Goal: Information Seeking & Learning: Learn about a topic

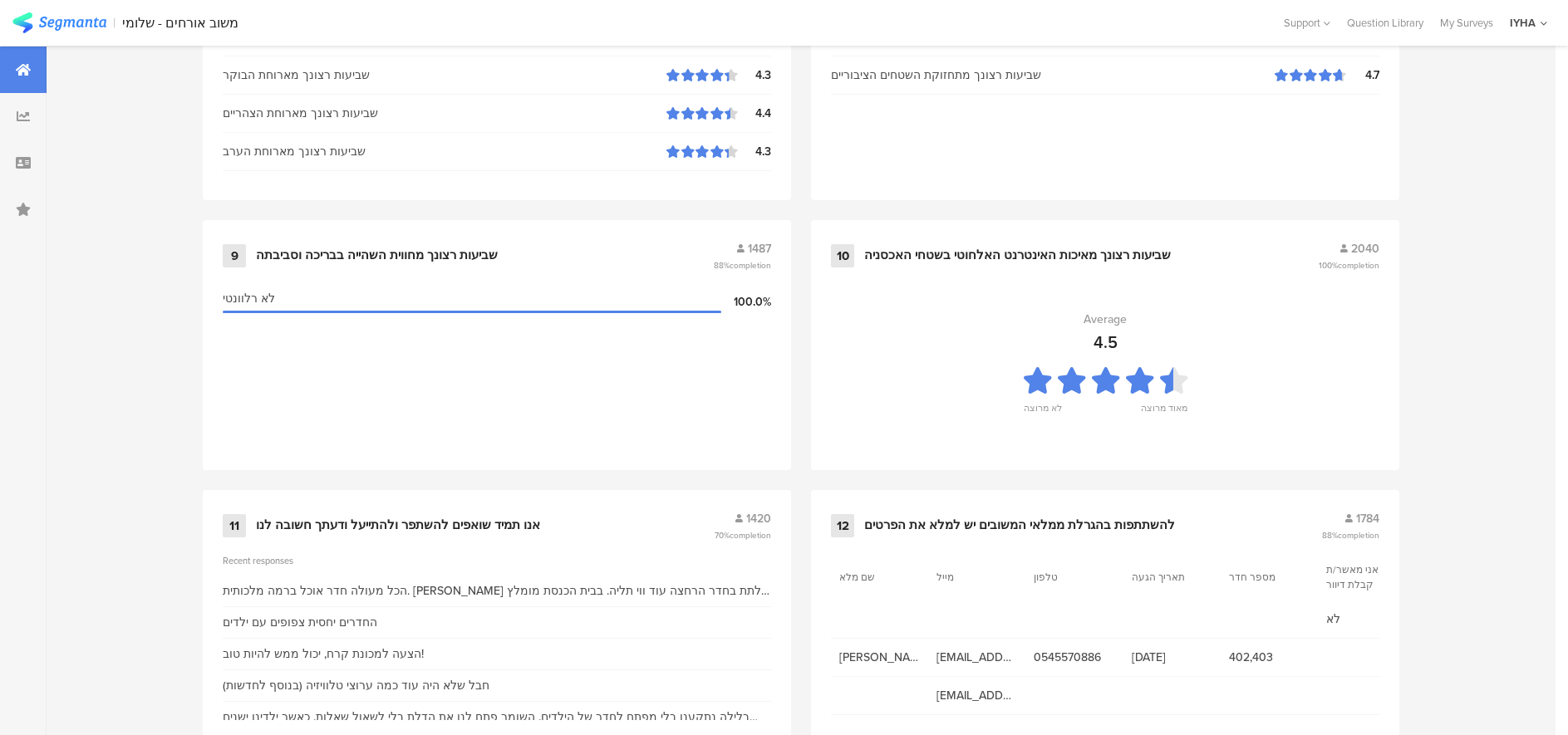
scroll to position [1702, 0]
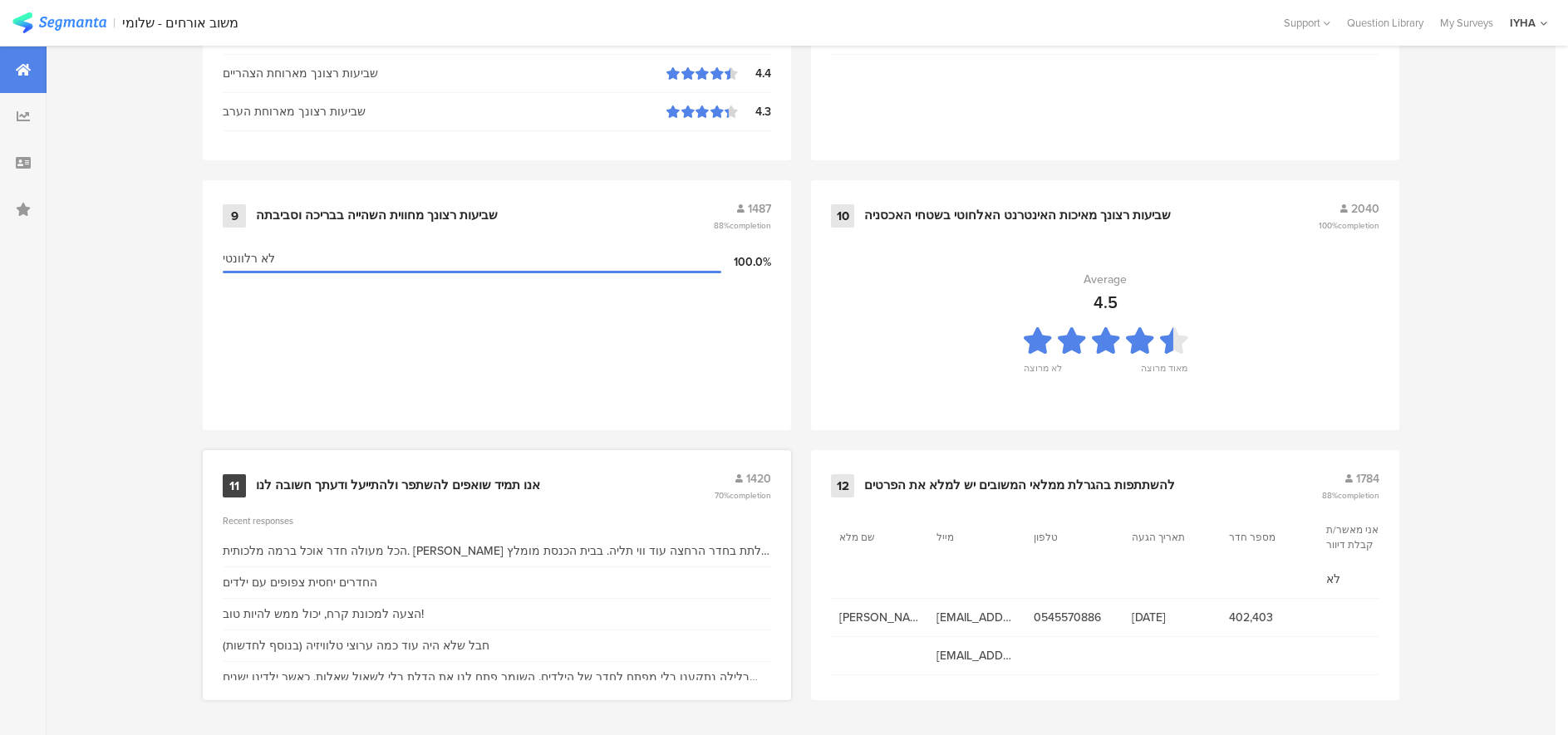
click at [356, 485] on div "אנו תמיד שואפים להשתפר ולהתייעל ודעתך חשובה לנו" at bounding box center [398, 485] width 284 height 16
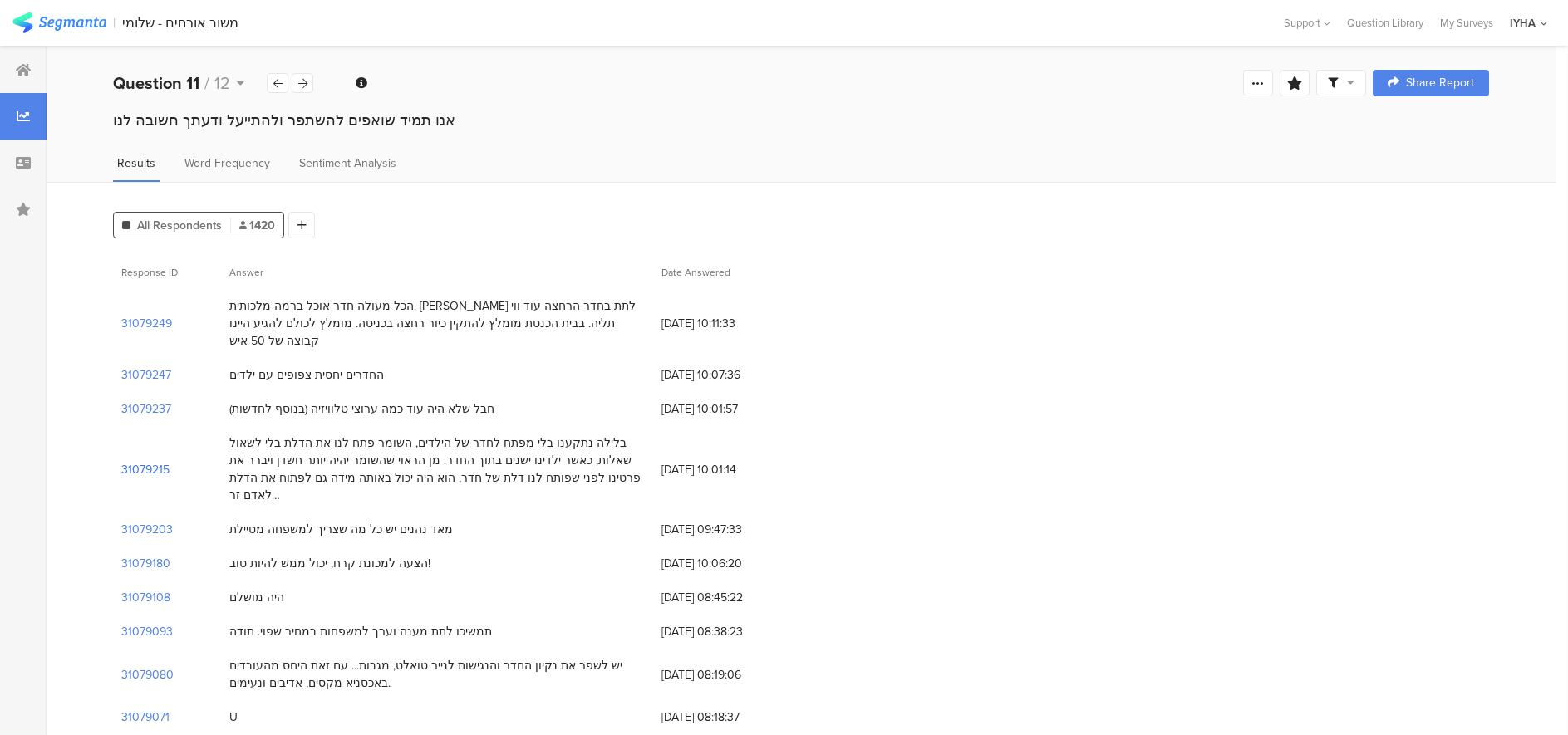
click at [145, 462] on section "31079215" at bounding box center [145, 470] width 48 height 17
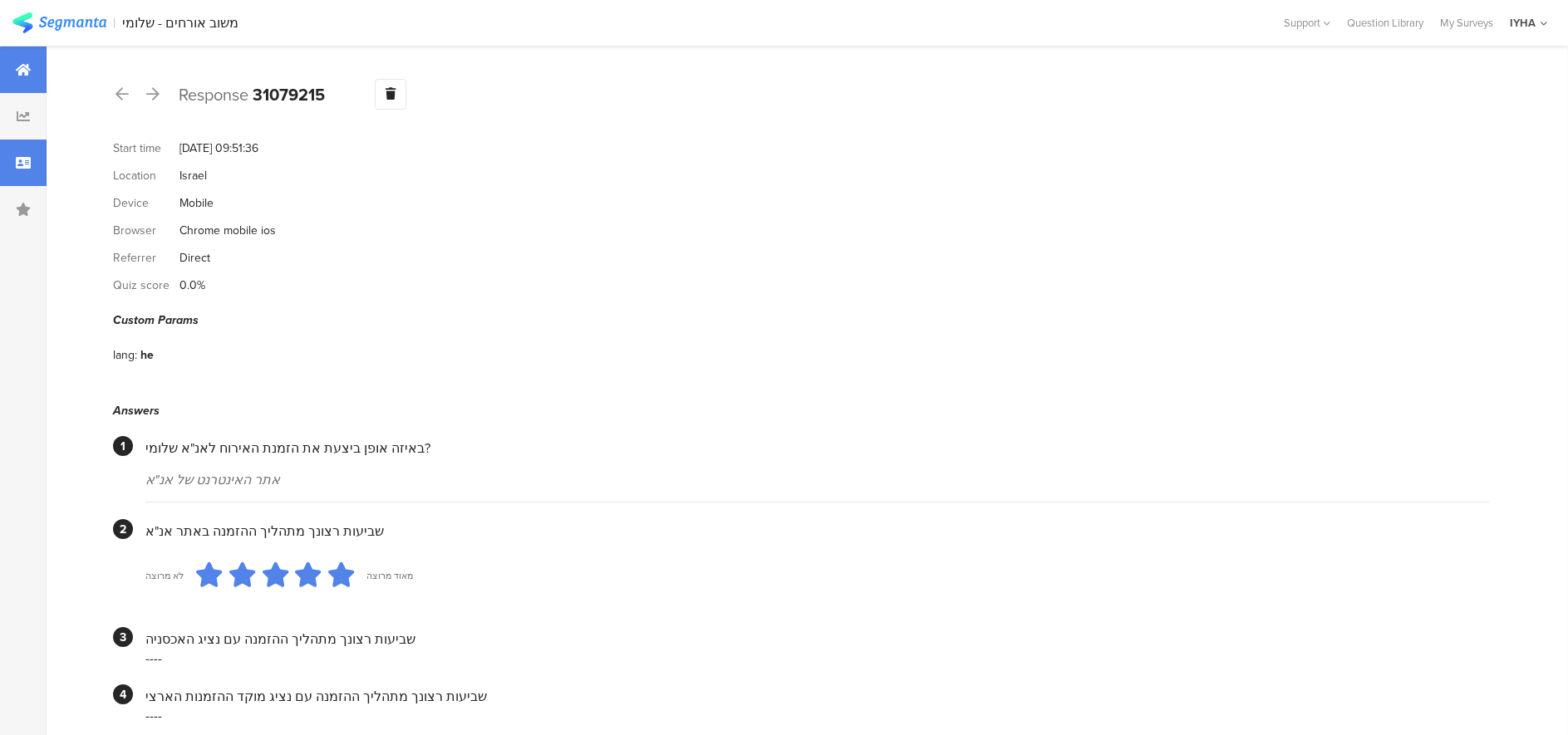
click at [15, 68] on icon at bounding box center [22, 70] width 15 height 14
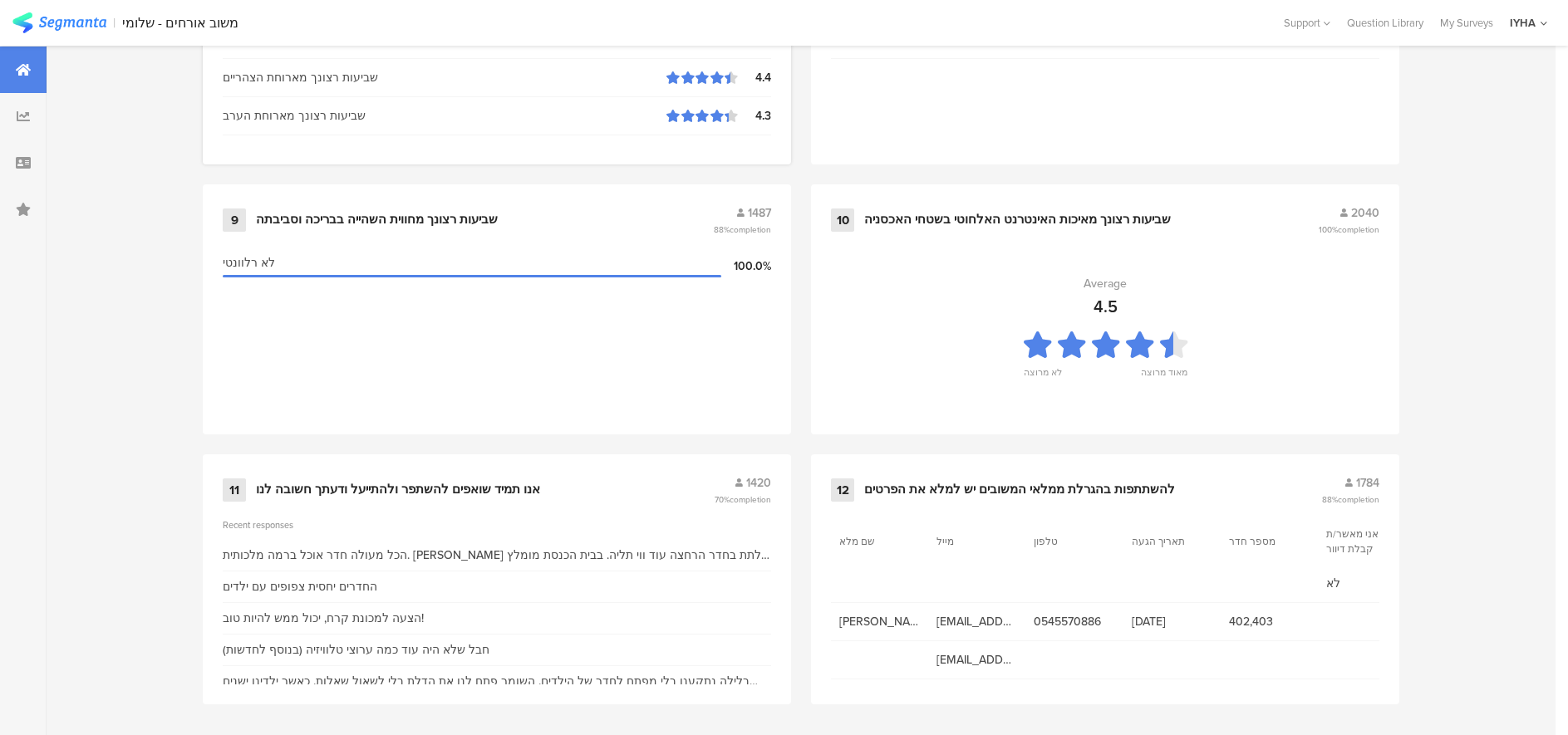
scroll to position [1702, 0]
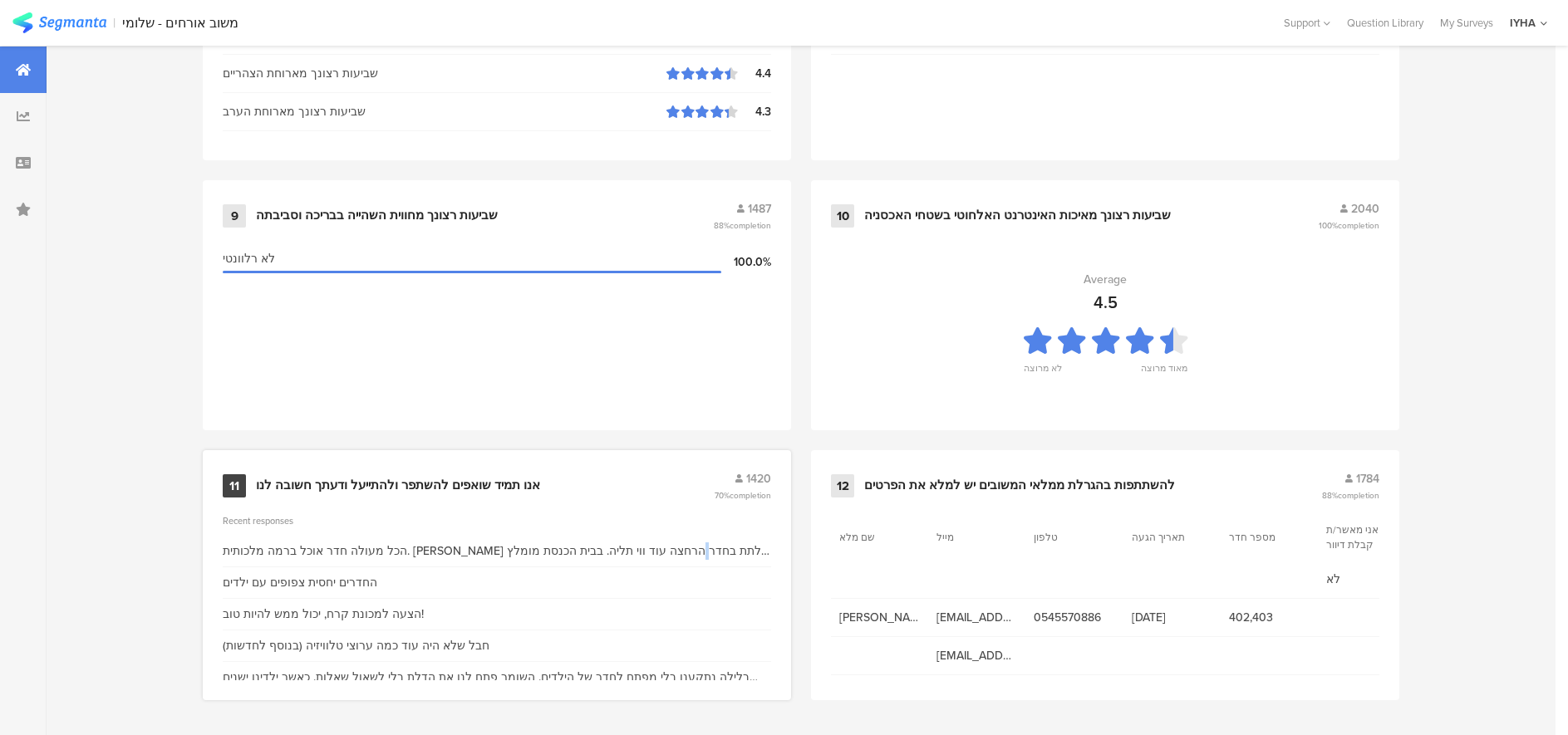
click at [491, 550] on div "הכל מעולה חדר אוכל ברמה מלכותית. מומלץ לתת בחדר הרחצה עוד ווי תליה. בבית הכנסת …" at bounding box center [498, 551] width 549 height 17
click at [327, 552] on div "הכל מעולה חדר אוכל ברמה מלכותית. מומלץ לתת בחדר הרחצה עוד ווי תליה. בבית הכנסת …" at bounding box center [498, 551] width 549 height 17
click at [436, 556] on div "הכל מעולה חדר אוכל ברמה מלכותית. מומלץ לתת בחדר הרחצה עוד ווי תליה. בבית הכנסת …" at bounding box center [498, 551] width 549 height 17
click at [371, 486] on div "אנו תמיד שואפים להשתפר ולהתייעל ודעתך חשובה לנו" at bounding box center [398, 485] width 284 height 16
